Goal: Obtain resource: Download file/media

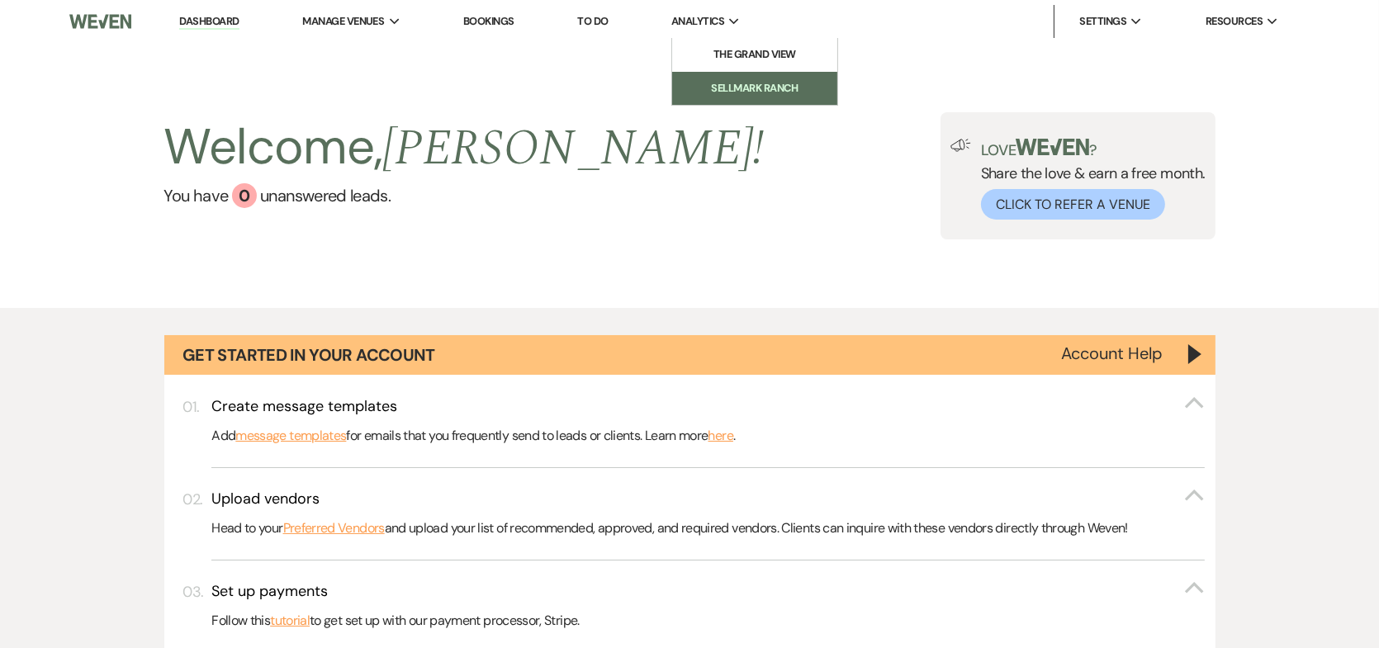
click at [765, 83] on li "Sellmark Ranch" at bounding box center [754, 88] width 149 height 17
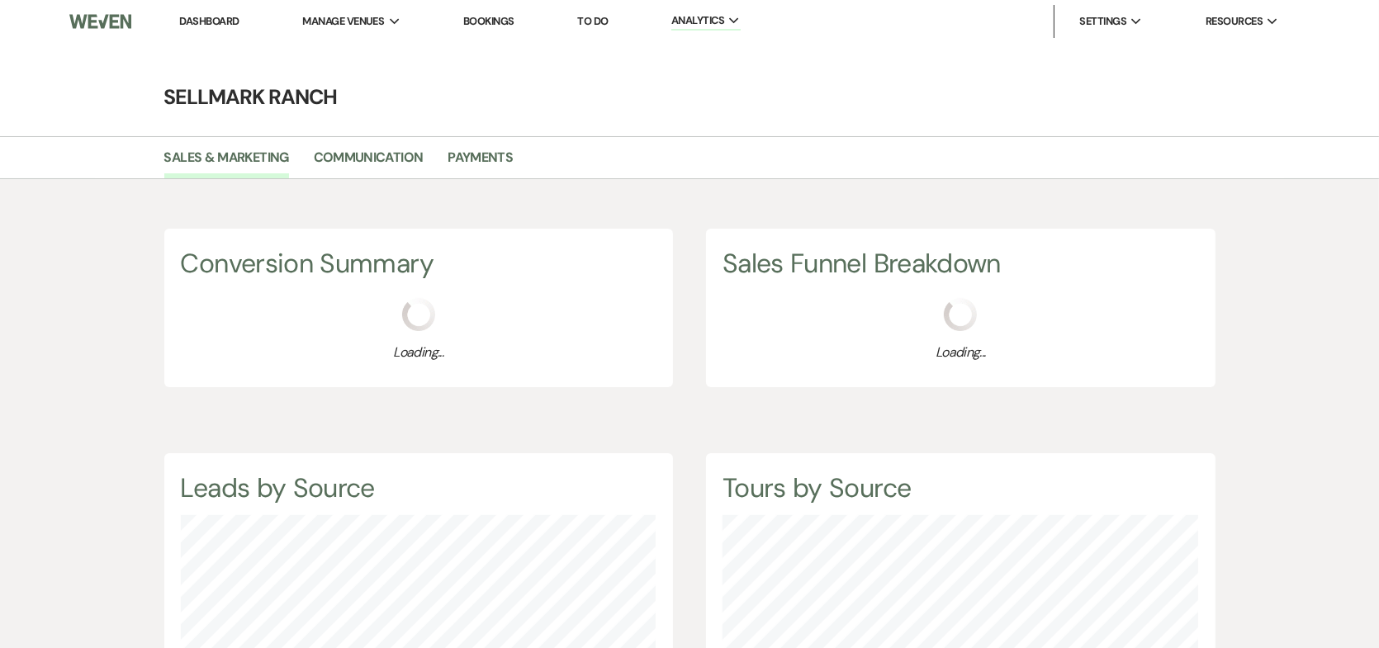
scroll to position [648, 1379]
click at [404, 151] on link "Communication" at bounding box center [369, 162] width 110 height 31
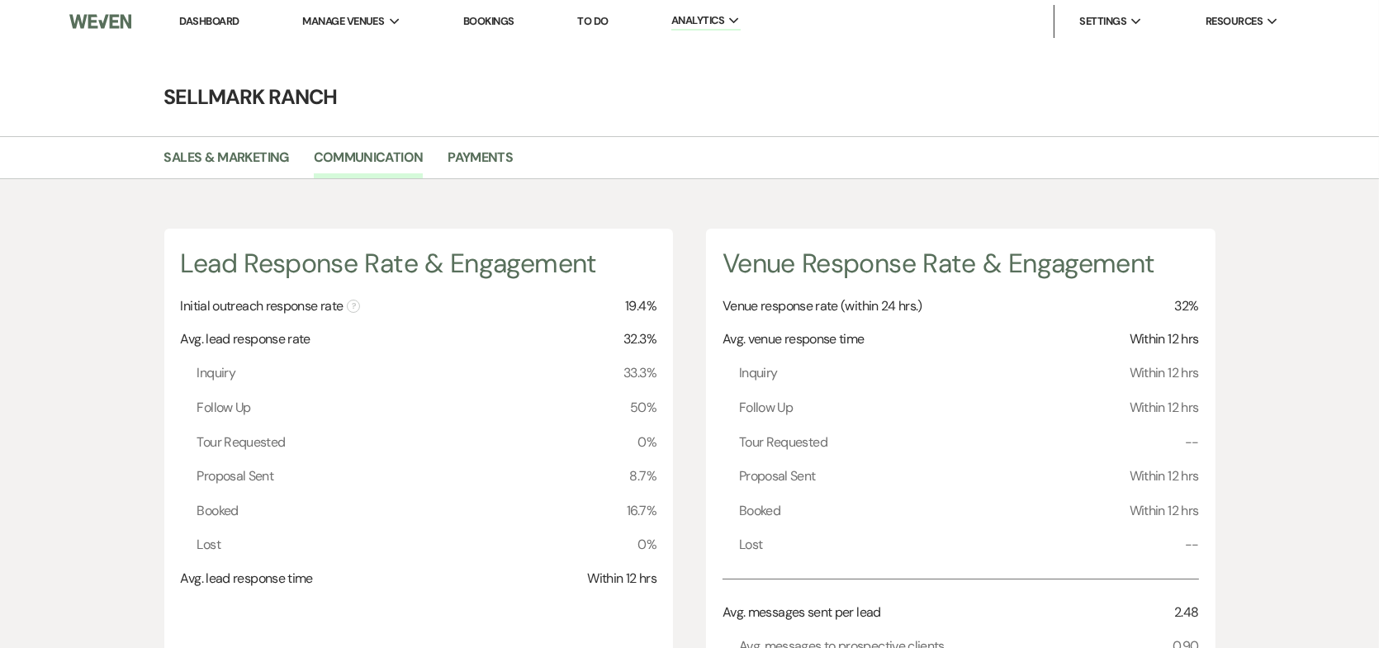
click at [216, 16] on link "Dashboard" at bounding box center [208, 21] width 59 height 14
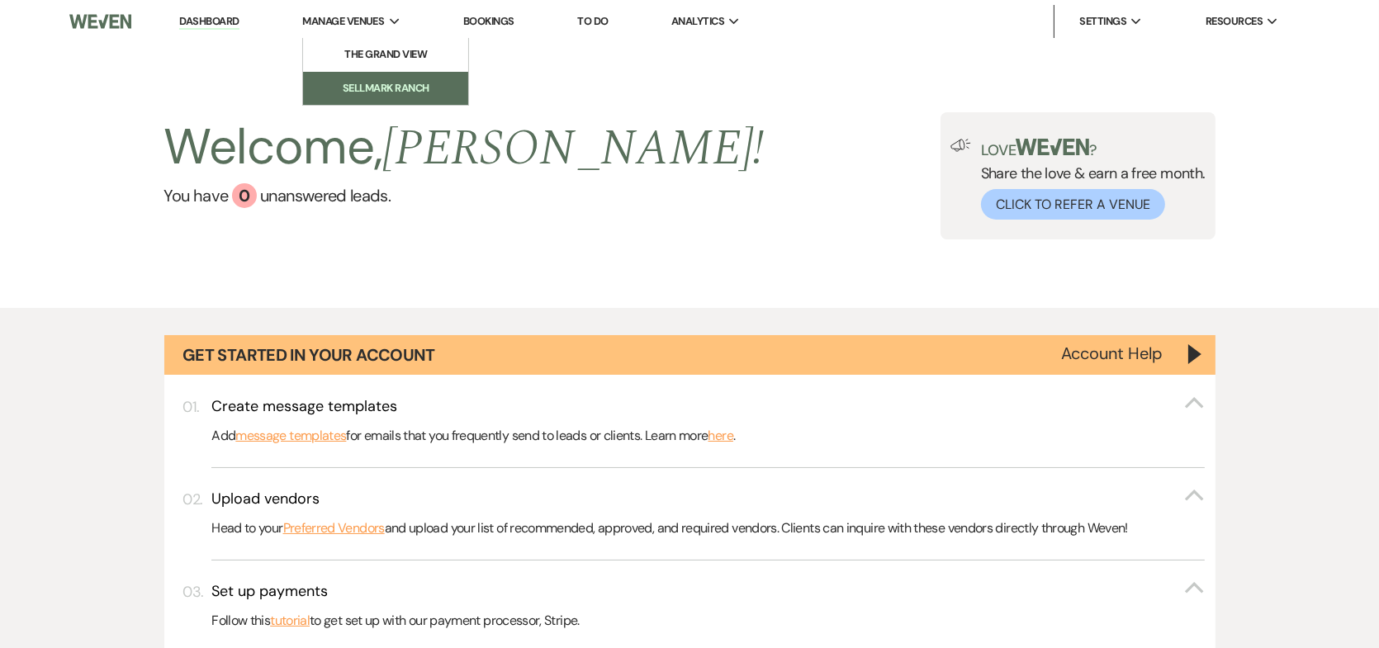
click at [406, 88] on li "Sellmark Ranch" at bounding box center [385, 88] width 149 height 17
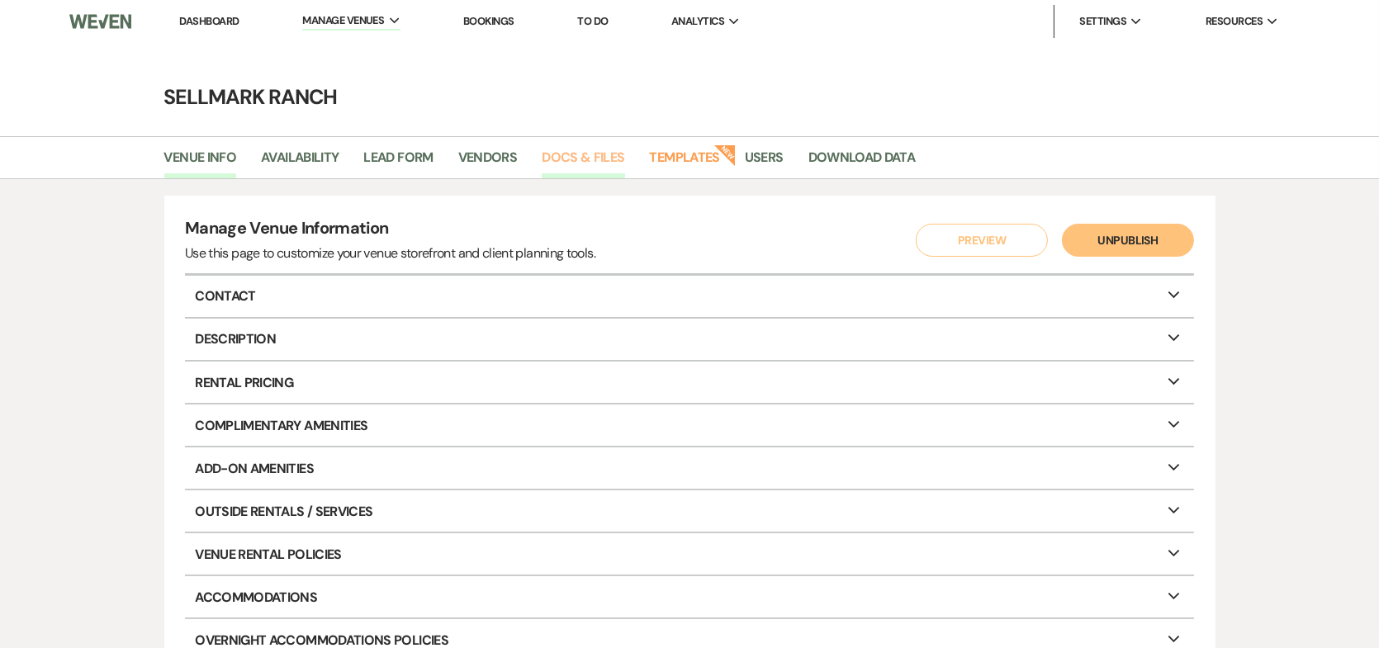
click at [591, 149] on link "Docs & Files" at bounding box center [583, 162] width 83 height 31
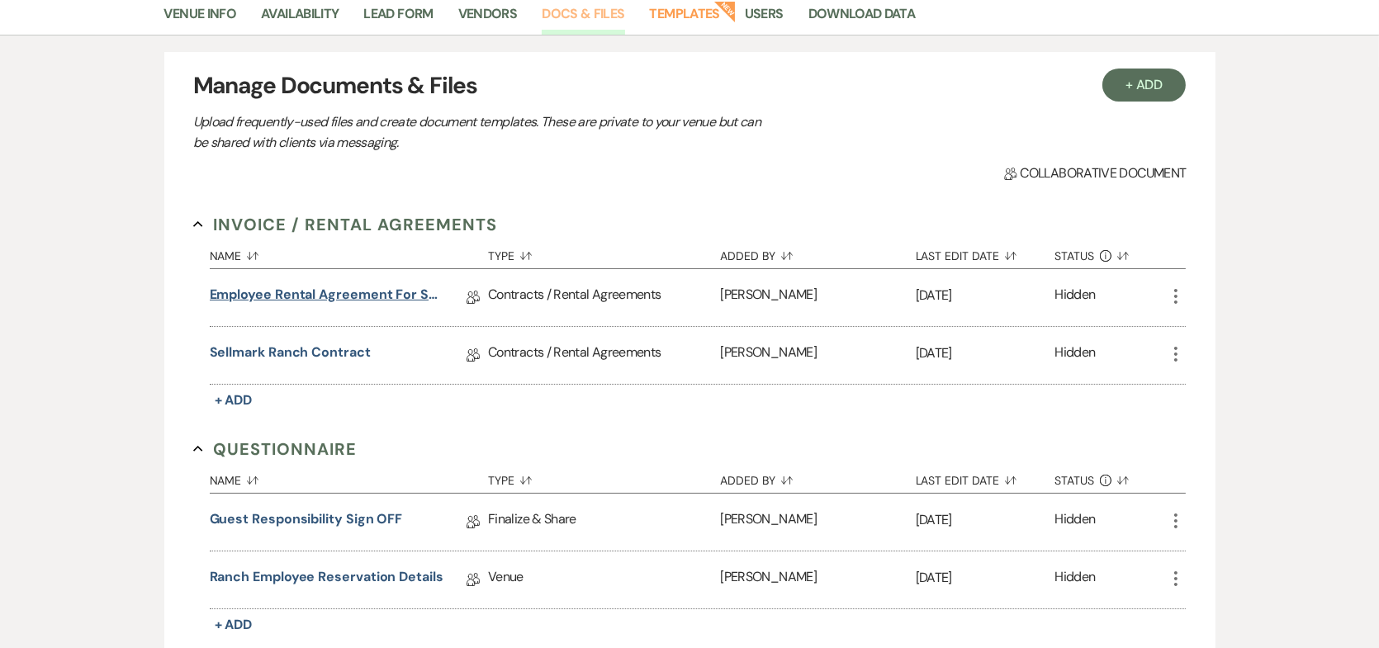
scroll to position [165, 0]
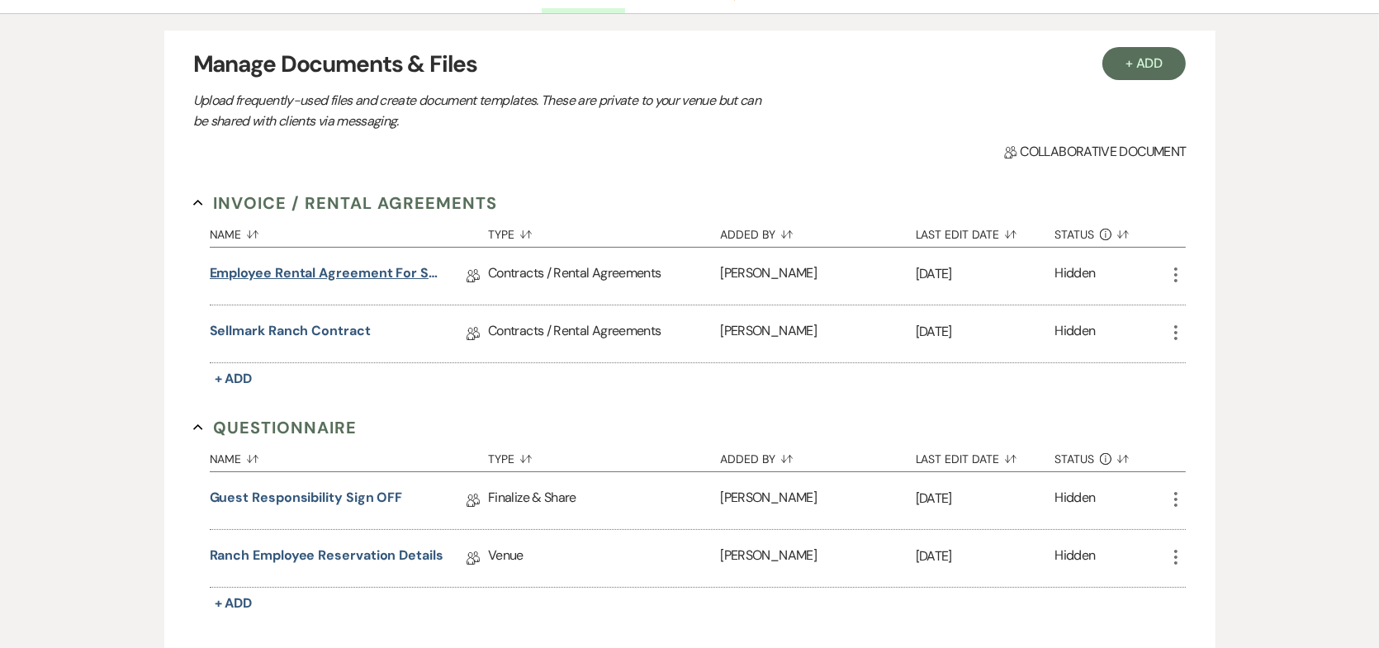
click at [327, 271] on link "Employee Rental Agreement for Sellmark Ranch" at bounding box center [327, 276] width 235 height 26
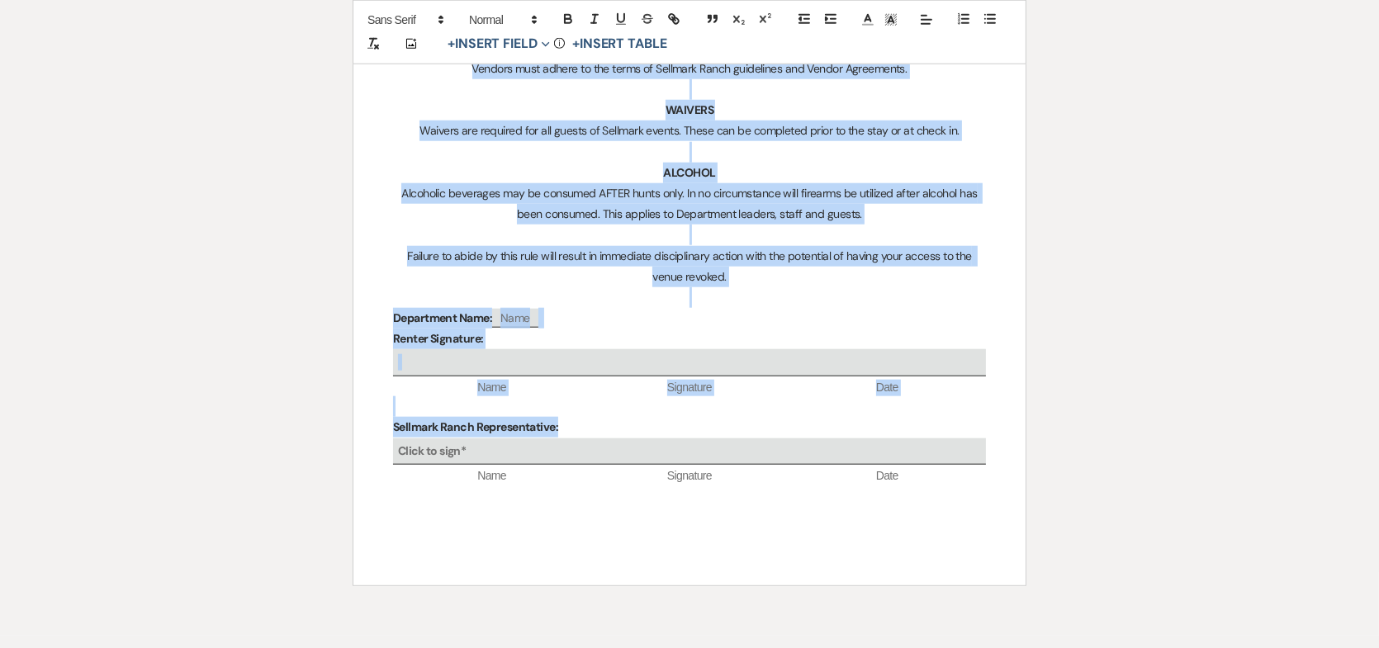
scroll to position [2246, 0]
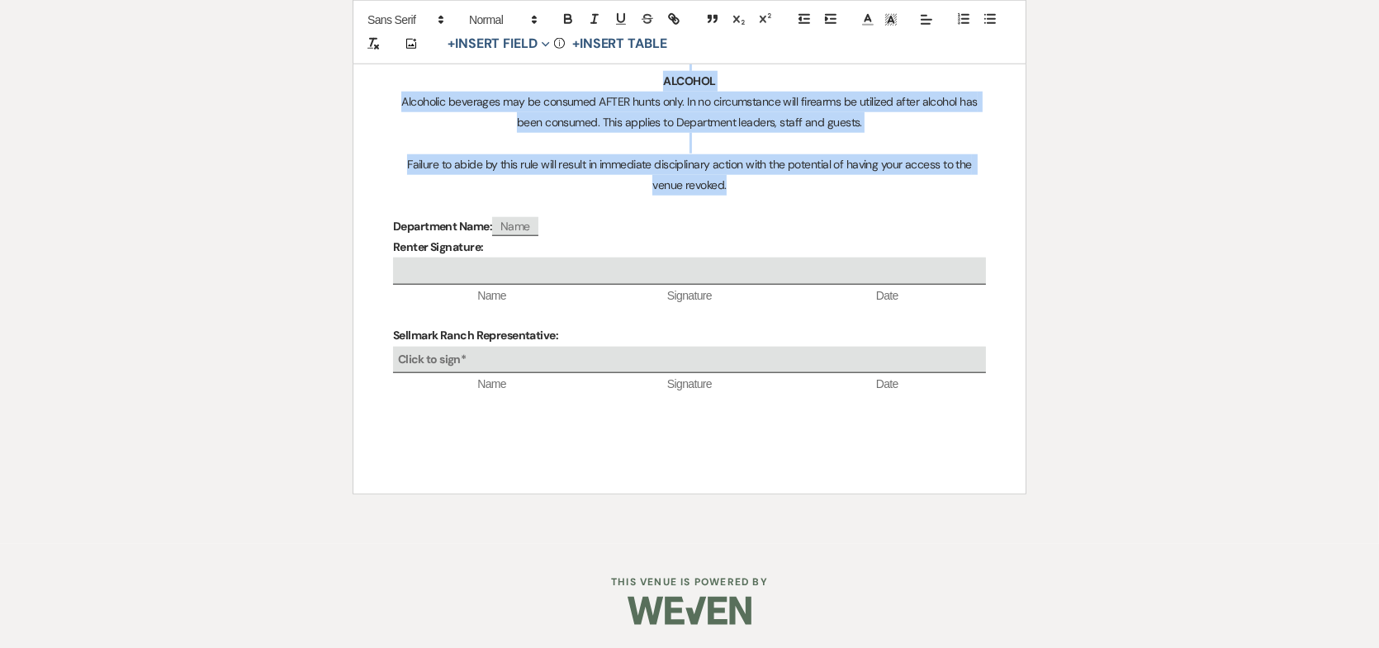
drag, startPoint x: 565, startPoint y: 164, endPoint x: 798, endPoint y: 177, distance: 233.9
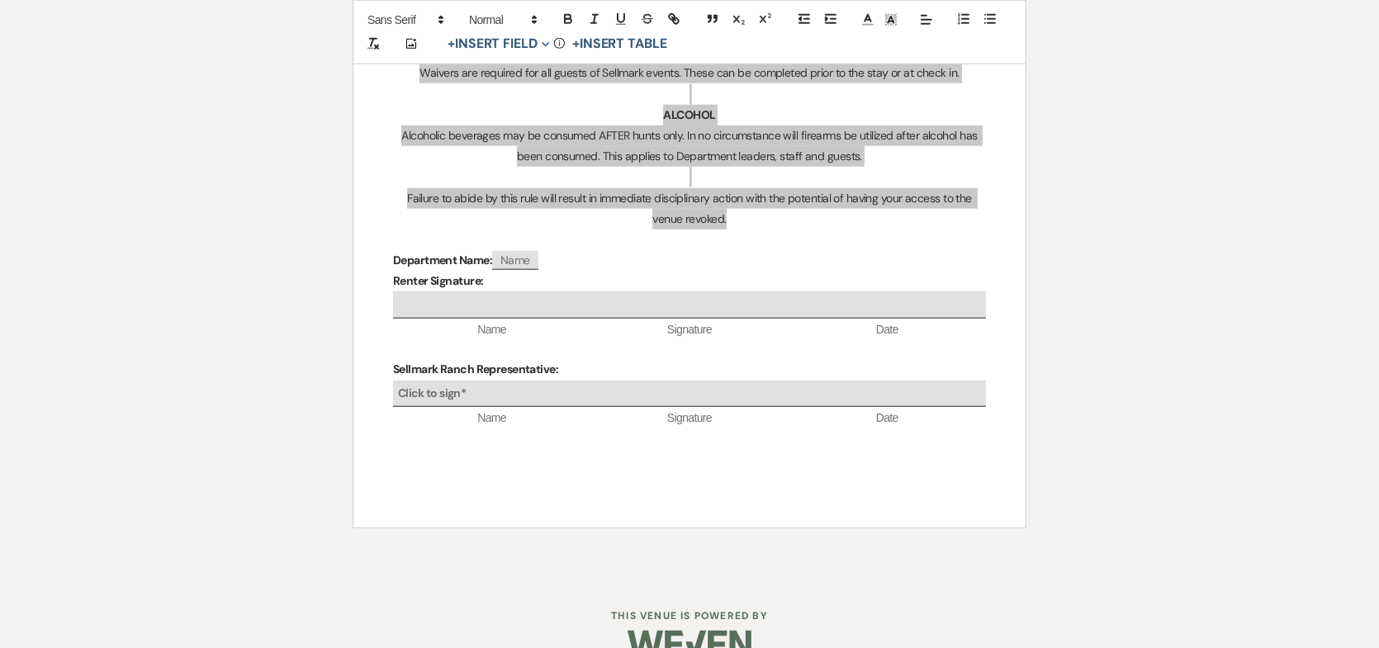
scroll to position [2164, 0]
